Goal: Task Accomplishment & Management: Use online tool/utility

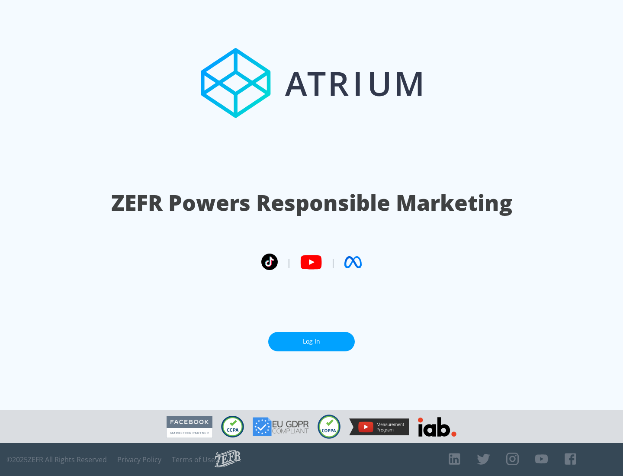
click at [312, 342] on link "Log In" at bounding box center [311, 341] width 87 height 19
